Goal: Transaction & Acquisition: Register for event/course

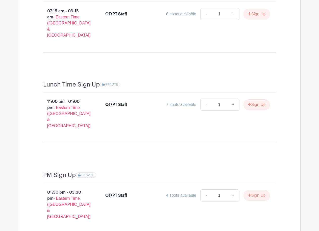
scroll to position [505, 0]
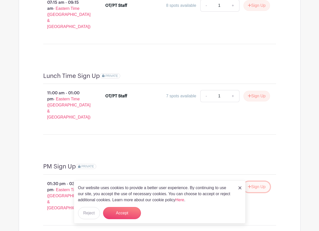
click at [262, 182] on button "Sign Up" at bounding box center [256, 187] width 27 height 11
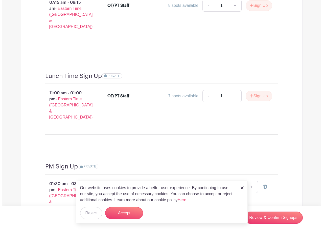
scroll to position [519, 0]
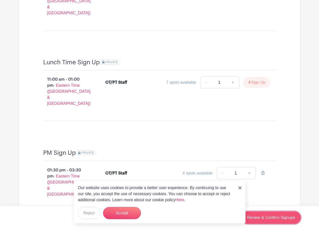
click at [287, 218] on link "Review & Confirm Signups" at bounding box center [271, 218] width 59 height 12
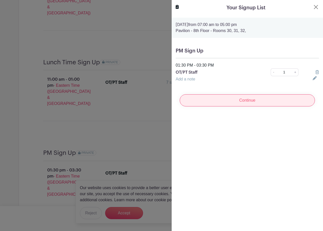
click at [285, 101] on input "Continue" at bounding box center [247, 100] width 135 height 12
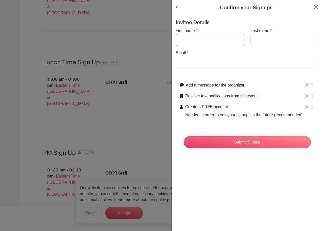
click at [209, 44] on input "First name" at bounding box center [210, 40] width 69 height 12
type input "[PERSON_NAME]"
click at [209, 63] on input "Email" at bounding box center [247, 62] width 143 height 12
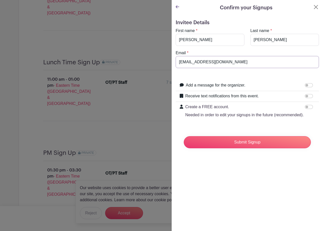
type input "[EMAIL_ADDRESS][DOMAIN_NAME]"
click at [305, 95] on input "Receive text notifications from this event." at bounding box center [309, 96] width 8 height 4
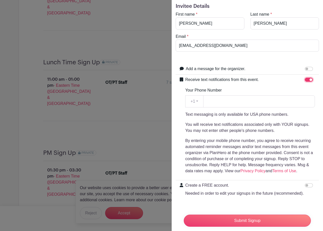
scroll to position [25, 0]
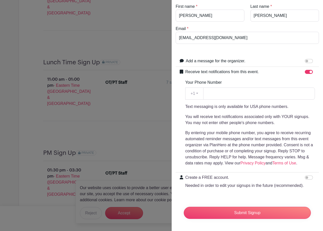
click at [248, 99] on div "Your Phone Number +1 +1 Text messaging is only available for USA phone numbers.…" at bounding box center [250, 123] width 130 height 87
click at [305, 70] on input "Receive text notifications from this event." at bounding box center [309, 72] width 8 height 4
checkbox input "false"
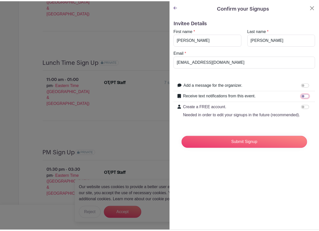
scroll to position [0, 0]
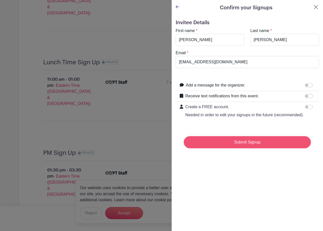
click at [273, 148] on input "Submit Signup" at bounding box center [247, 142] width 127 height 12
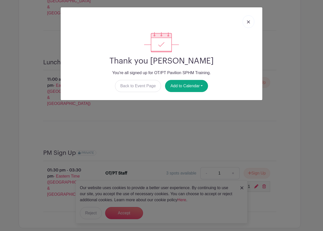
click at [246, 24] on link at bounding box center [248, 21] width 12 height 13
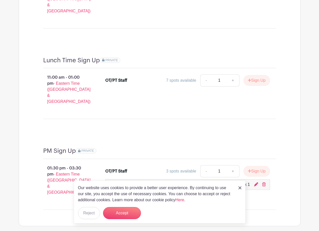
scroll to position [521, 0]
click at [237, 188] on div "Our website uses cookies to provide a better user experience. By continuing to …" at bounding box center [160, 202] width 172 height 43
click at [238, 189] on img at bounding box center [239, 188] width 3 height 3
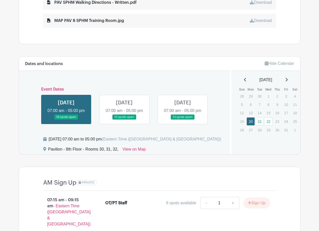
scroll to position [344, 0]
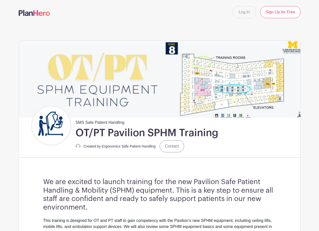
scroll to position [177, 0]
